Goal: Find contact information: Find contact information

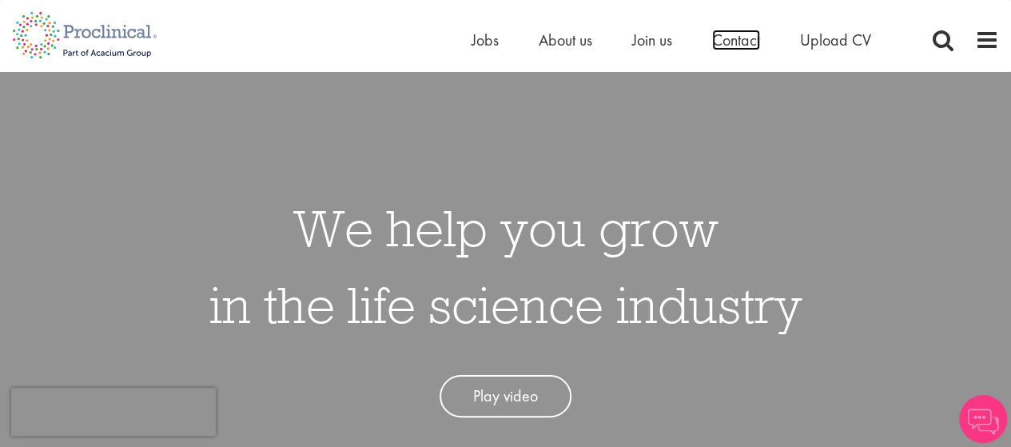
click at [724, 38] on span "Contact" at bounding box center [736, 40] width 48 height 21
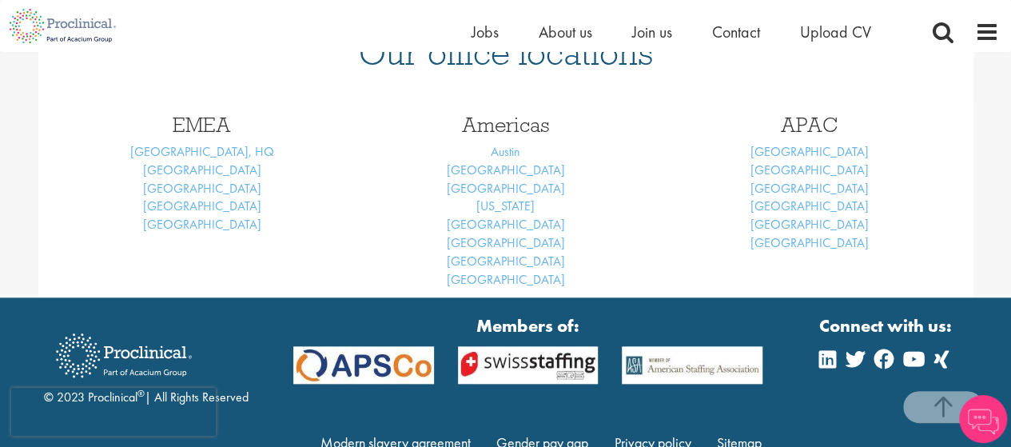
scroll to position [725, 0]
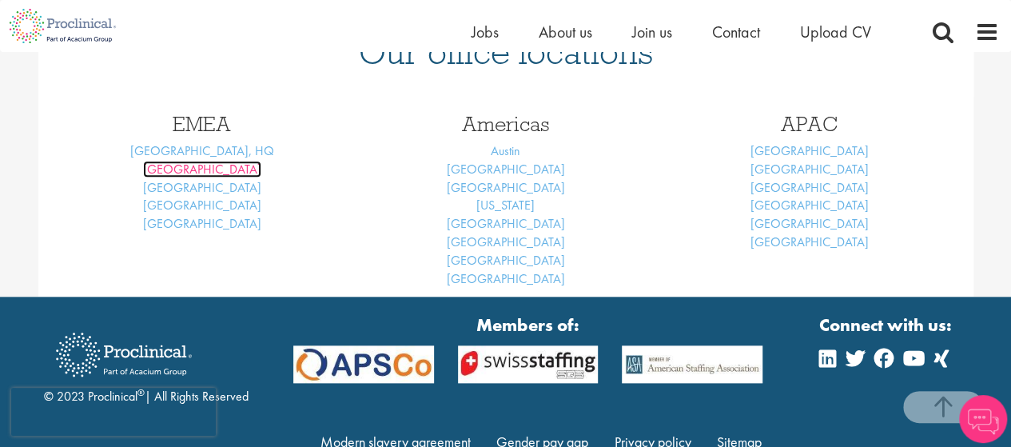
click at [208, 170] on link "Basel" at bounding box center [202, 169] width 118 height 17
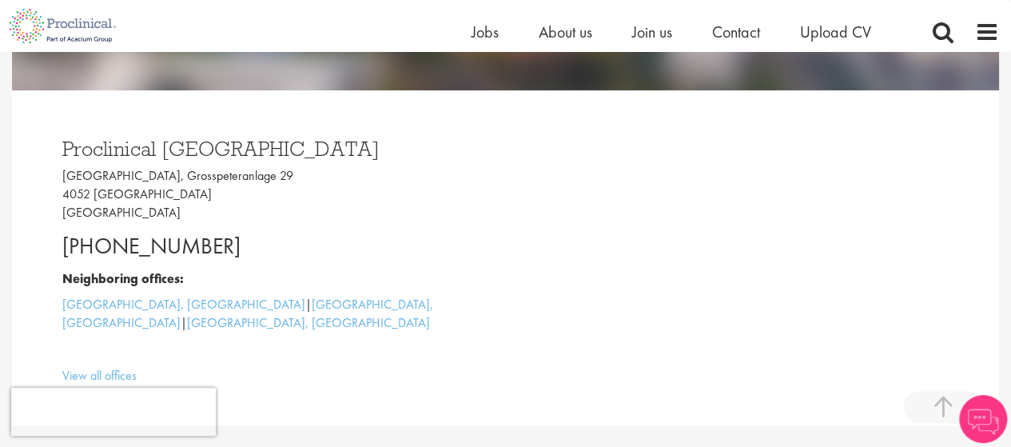
scroll to position [434, 0]
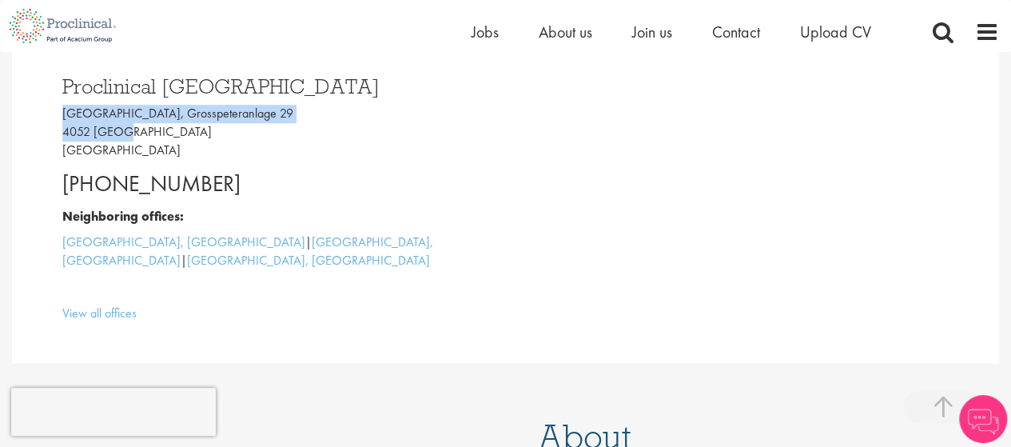
drag, startPoint x: 62, startPoint y: 114, endPoint x: 125, endPoint y: 134, distance: 66.2
click at [125, 134] on p "[GEOGRAPHIC_DATA], [STREET_ADDRESS]" at bounding box center [278, 132] width 432 height 55
copy p "[GEOGRAPHIC_DATA], Grosspeteranlage 29 4052 [GEOGRAPHIC_DATA]"
